Goal: Transaction & Acquisition: Purchase product/service

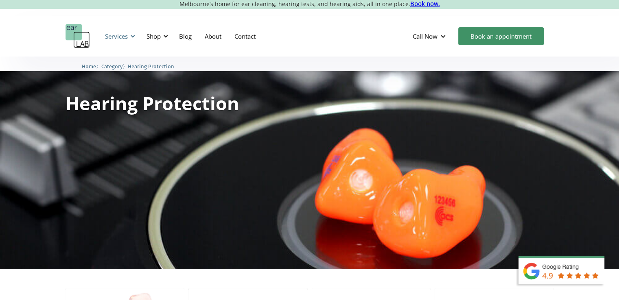
click at [118, 35] on div "Services" at bounding box center [116, 36] width 23 height 8
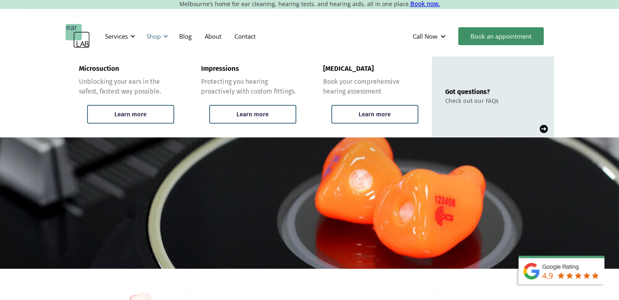
click at [153, 36] on div "Shop" at bounding box center [153, 36] width 14 height 8
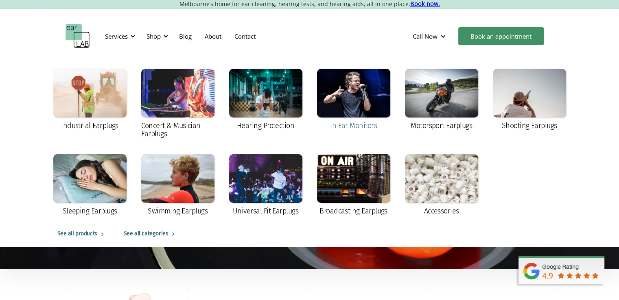
click at [378, 84] on div at bounding box center [353, 93] width 73 height 49
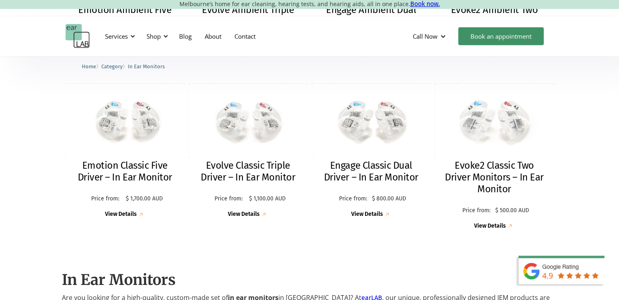
scroll to position [41, 0]
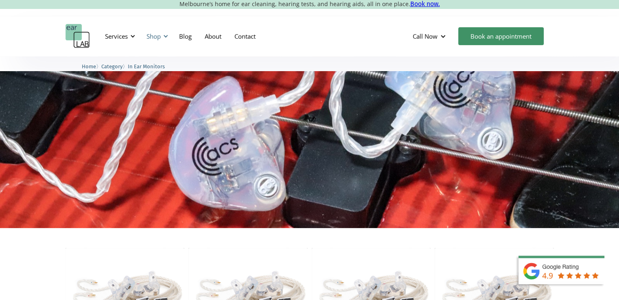
click at [153, 36] on div "Shop" at bounding box center [153, 36] width 14 height 8
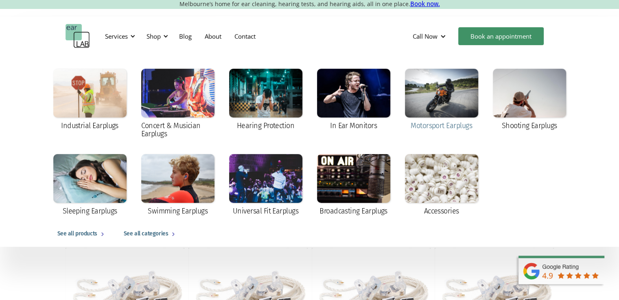
click at [434, 92] on div at bounding box center [441, 93] width 73 height 49
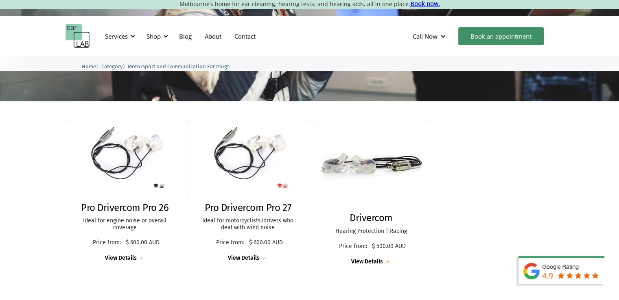
scroll to position [163, 0]
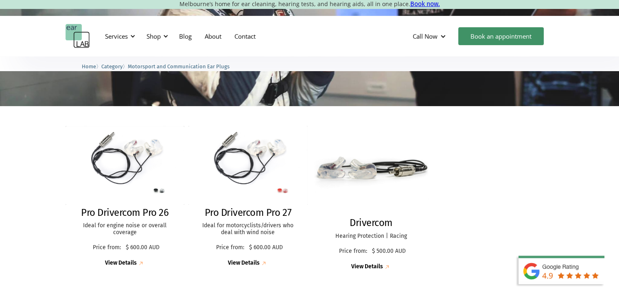
click at [373, 267] on div "View Details" at bounding box center [367, 267] width 32 height 7
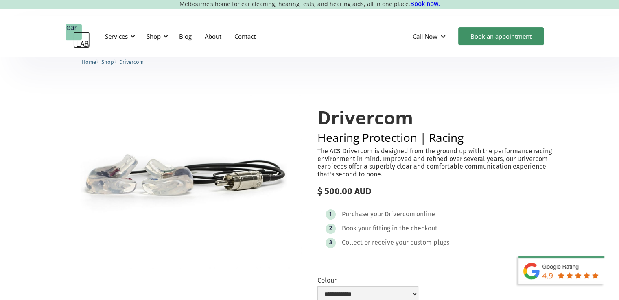
click at [362, 213] on div "Purchase your" at bounding box center [362, 214] width 41 height 8
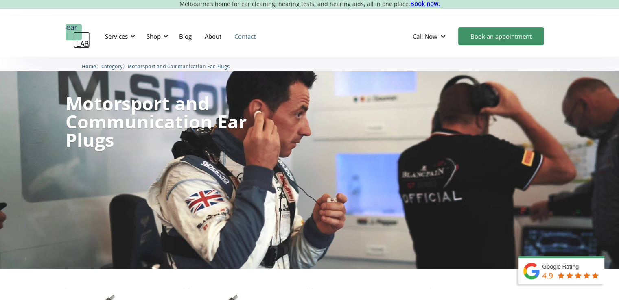
click at [243, 36] on link "Contact" at bounding box center [245, 36] width 34 height 24
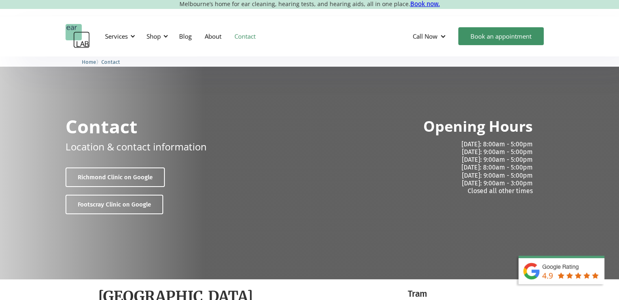
click at [244, 35] on link "Contact" at bounding box center [245, 36] width 34 height 24
click at [155, 35] on div "Shop" at bounding box center [153, 36] width 14 height 8
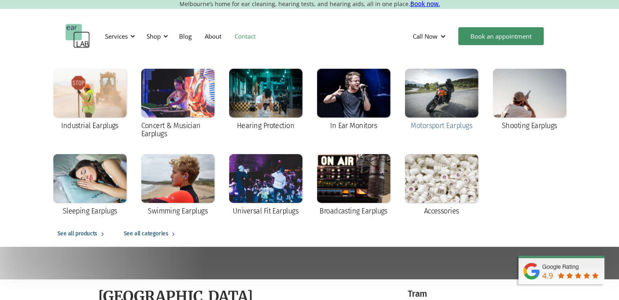
click at [430, 85] on div at bounding box center [441, 93] width 73 height 49
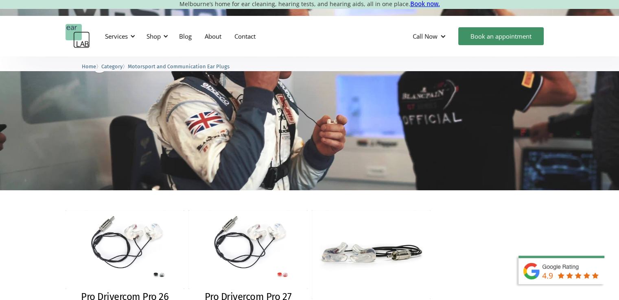
scroll to position [244, 0]
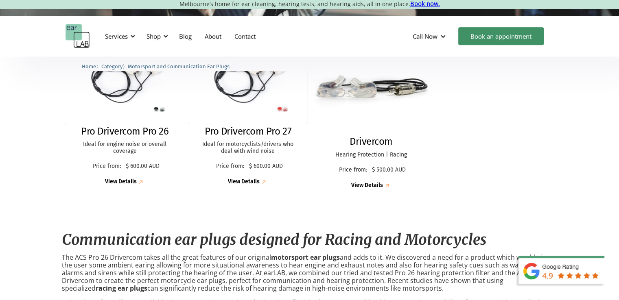
click at [366, 148] on div "Drivercom Hearing Protection | Racing Price from: $ 500.00 AUD Price: $ 500.00 …" at bounding box center [371, 163] width 119 height 54
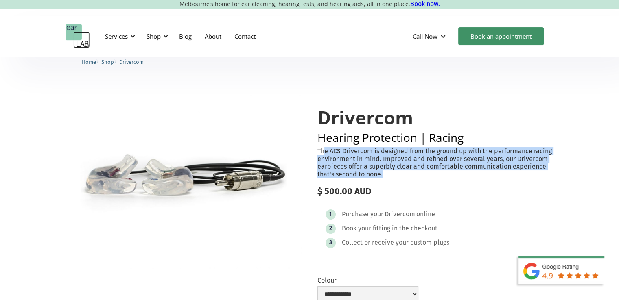
drag, startPoint x: 323, startPoint y: 150, endPoint x: 432, endPoint y: 173, distance: 111.9
click at [432, 173] on p "The ACS Drivercom is designed from the ground up with the performance racing en…" at bounding box center [435, 162] width 236 height 31
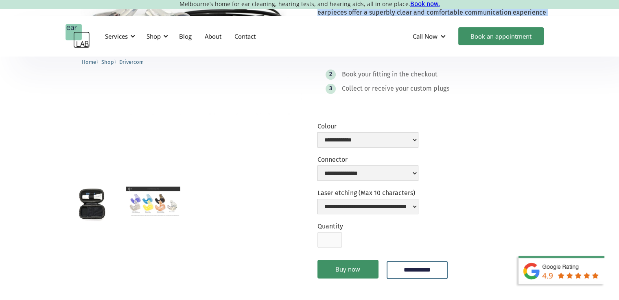
scroll to position [244, 0]
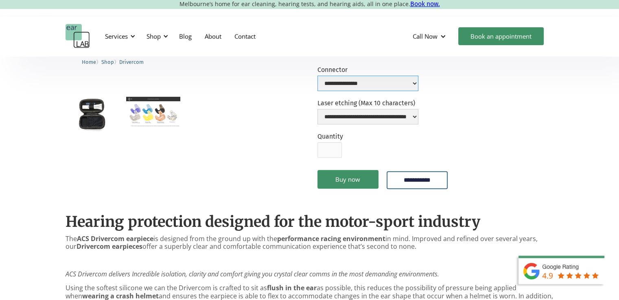
click at [355, 85] on select "**********" at bounding box center [367, 83] width 101 height 15
select select "**********"
click at [317, 76] on select "**********" at bounding box center [367, 83] width 101 height 15
click at [509, 129] on form "**********" at bounding box center [435, 116] width 236 height 167
click at [389, 118] on select "**********" at bounding box center [367, 116] width 101 height 15
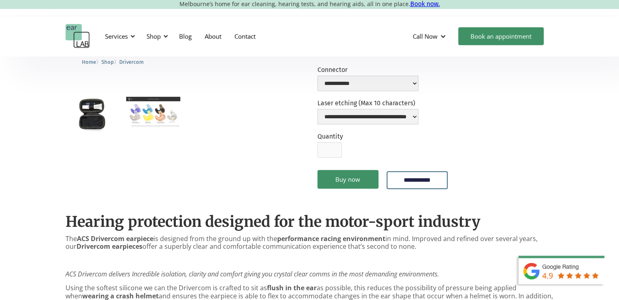
click at [462, 118] on form "**********" at bounding box center [435, 116] width 236 height 167
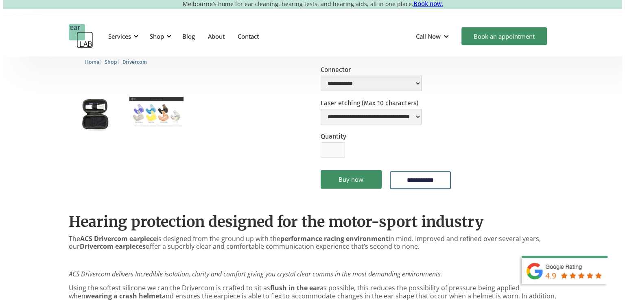
scroll to position [203, 0]
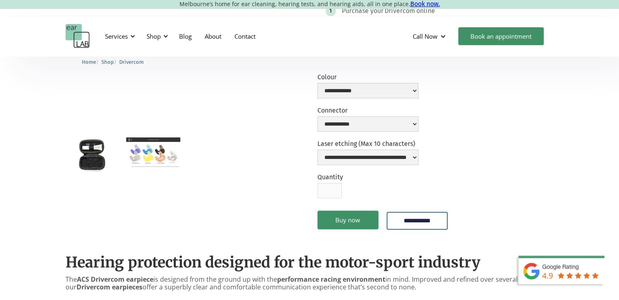
click at [146, 156] on img "open lightbox" at bounding box center [153, 153] width 54 height 30
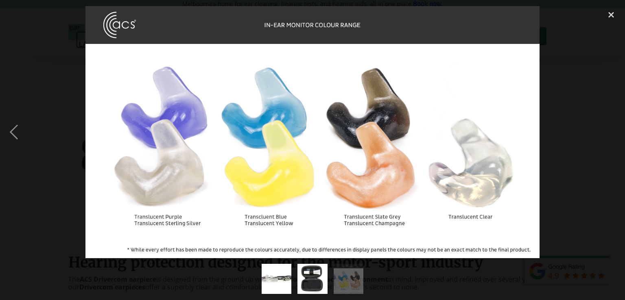
click at [570, 157] on div at bounding box center [312, 132] width 625 height 252
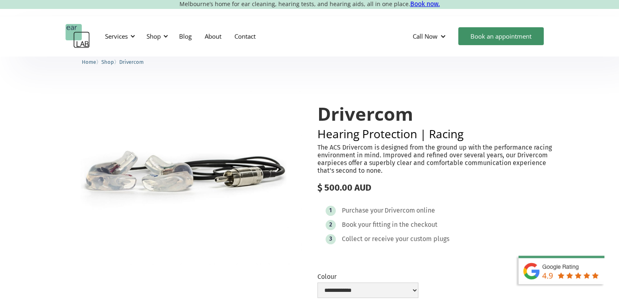
scroll to position [0, 0]
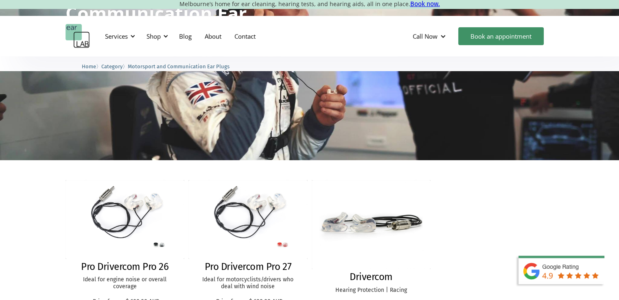
scroll to position [244, 0]
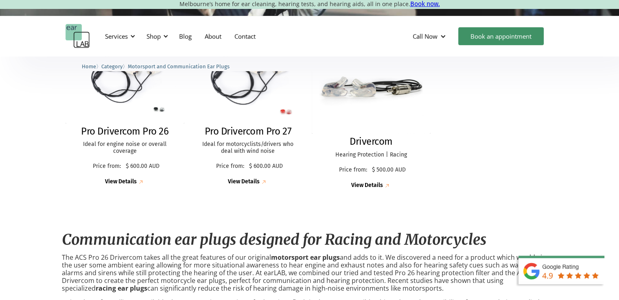
click at [246, 131] on h2 "Pro Drivercom Pro 27" at bounding box center [248, 132] width 87 height 12
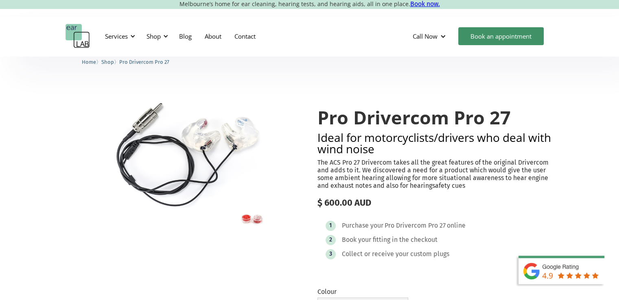
click at [364, 163] on p "The ACS Pro 27 Drivercom takes all the great features of the original Drivercom…" at bounding box center [435, 174] width 236 height 31
click at [433, 36] on div "Call Now" at bounding box center [425, 36] width 25 height 8
click at [439, 148] on h2 "Ideal for motorcyclists/drivers who deal with wind noise" at bounding box center [435, 143] width 236 height 23
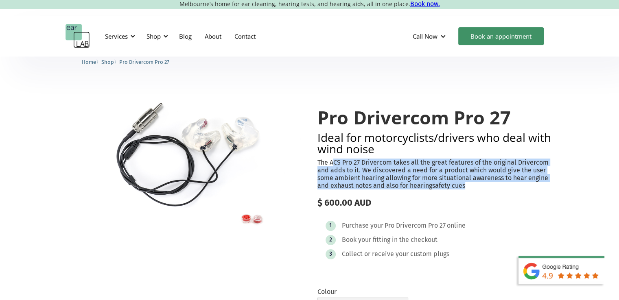
drag, startPoint x: 334, startPoint y: 162, endPoint x: 571, endPoint y: 188, distance: 238.1
click at [467, 189] on p "The ACS Pro 27 Drivercom takes all the great features of the original Drivercom…" at bounding box center [435, 174] width 236 height 31
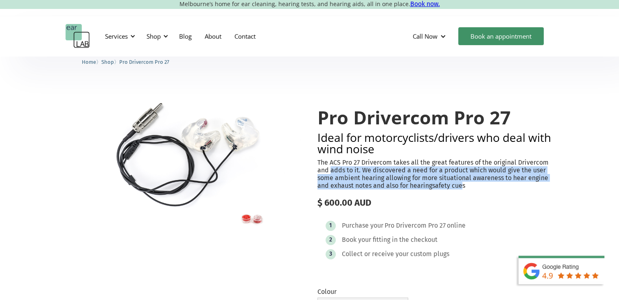
drag, startPoint x: 462, startPoint y: 185, endPoint x: 342, endPoint y: 172, distance: 120.6
click at [330, 171] on p "The ACS Pro 27 Drivercom takes all the great features of the original Drivercom…" at bounding box center [435, 174] width 236 height 31
click at [465, 179] on p "The ACS Pro 27 Drivercom takes all the great features of the original Drivercom…" at bounding box center [435, 174] width 236 height 31
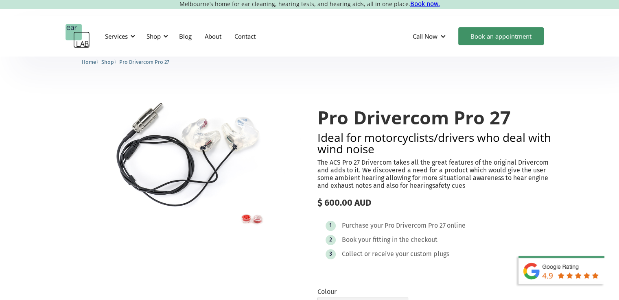
click at [520, 174] on p "The ACS Pro 27 Drivercom takes all the great features of the original Drivercom…" at bounding box center [435, 174] width 236 height 31
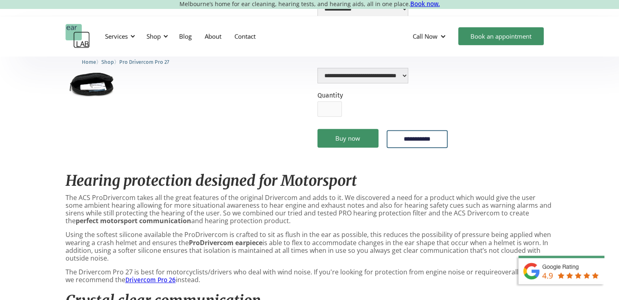
scroll to position [366, 0]
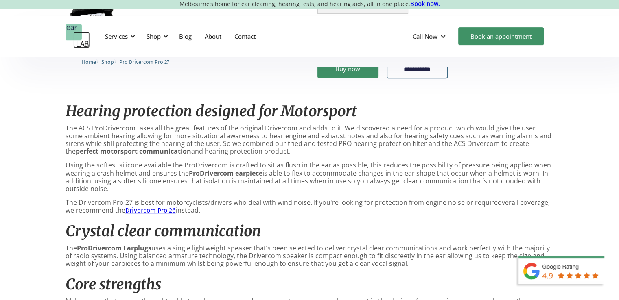
click at [208, 131] on p "The ACS ProDrivercom takes all the great features of the original Drivercom and…" at bounding box center [309, 139] width 488 height 31
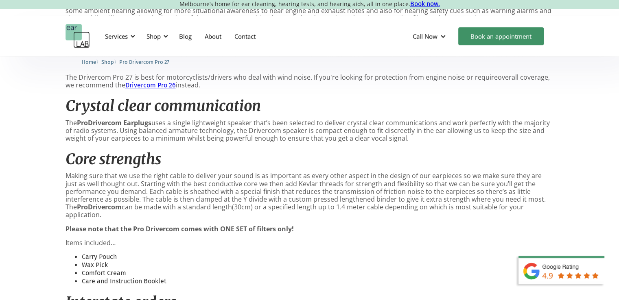
scroll to position [610, 0]
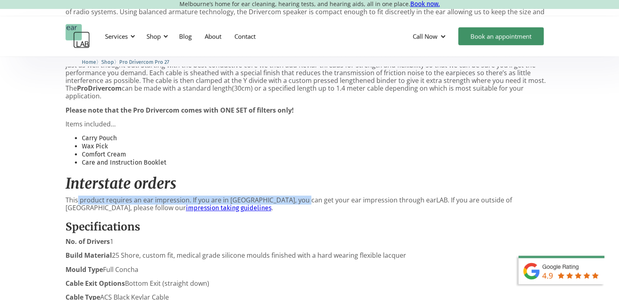
drag, startPoint x: 76, startPoint y: 191, endPoint x: 301, endPoint y: 189, distance: 224.2
click at [301, 196] on p "This product requires an ear impression. If you are in Melbourne, you can get y…" at bounding box center [309, 203] width 488 height 15
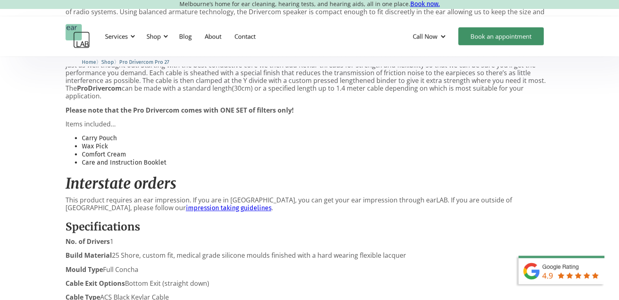
click at [301, 159] on li "Care and Instruction Booklet" at bounding box center [318, 163] width 472 height 8
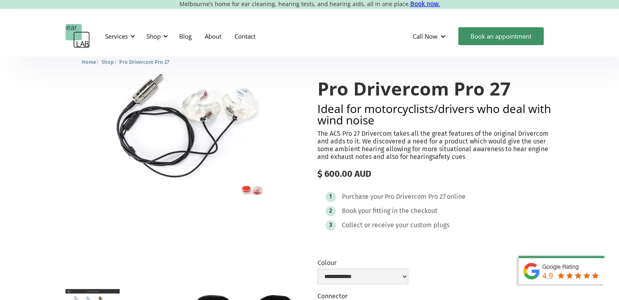
scroll to position [0, 0]
